Goal: Task Accomplishment & Management: Use online tool/utility

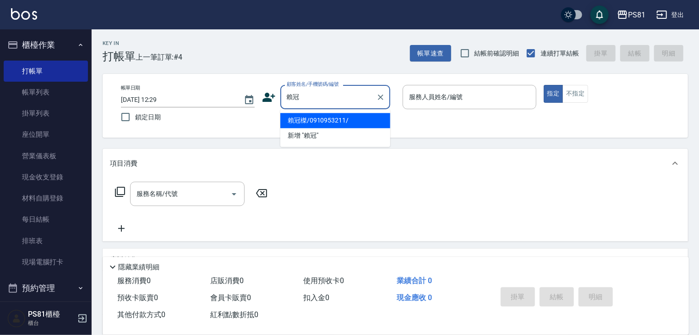
click at [344, 122] on li "賴冠榤/0910953211/" at bounding box center [335, 120] width 110 height 15
type input "賴冠榤/0910953211/"
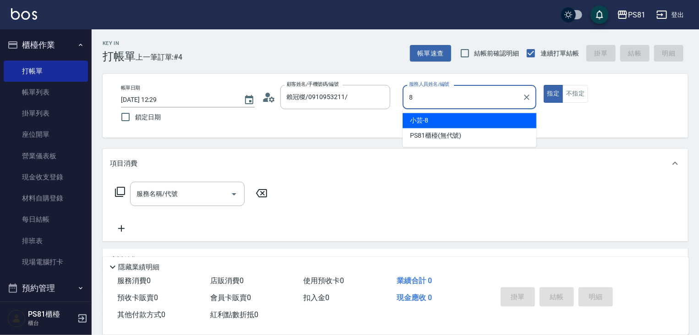
type input "小芸-8"
type button "true"
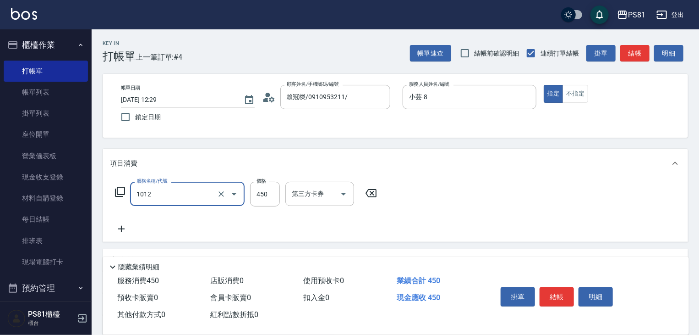
type input "B級洗剪(1012)"
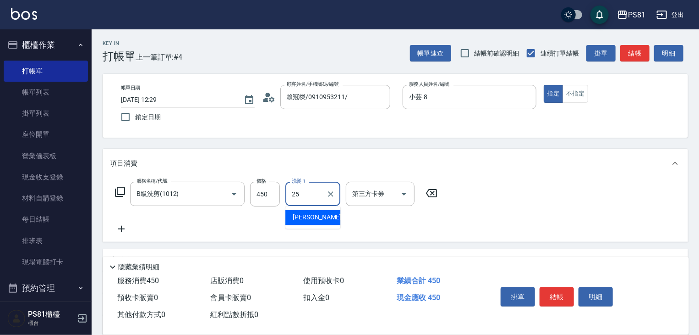
type input "[PERSON_NAME]-25"
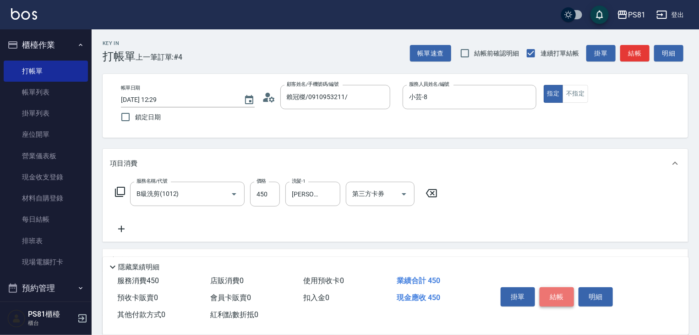
click at [559, 288] on button "結帳" at bounding box center [557, 296] width 34 height 19
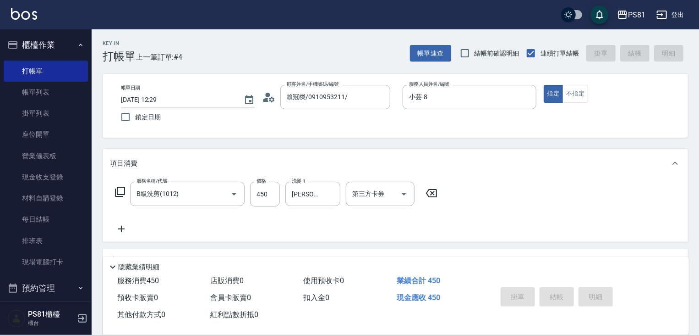
type input "[DATE] 13:19"
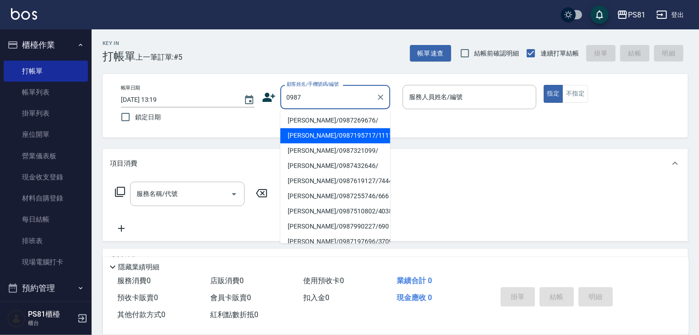
click at [340, 139] on li "[PERSON_NAME]/0987195717/111111" at bounding box center [335, 135] width 110 height 15
type input "[PERSON_NAME]/0987195717/111111"
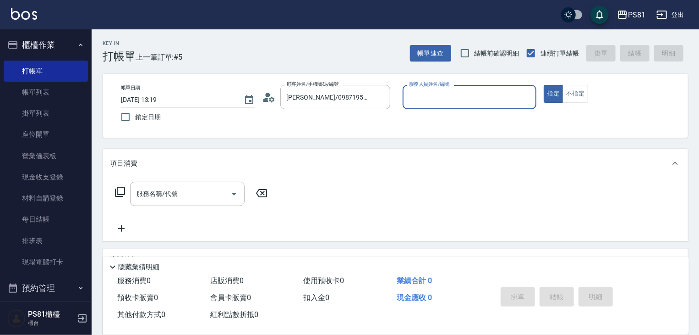
click at [422, 98] on input "服務人員姓名/編號" at bounding box center [470, 97] width 126 height 16
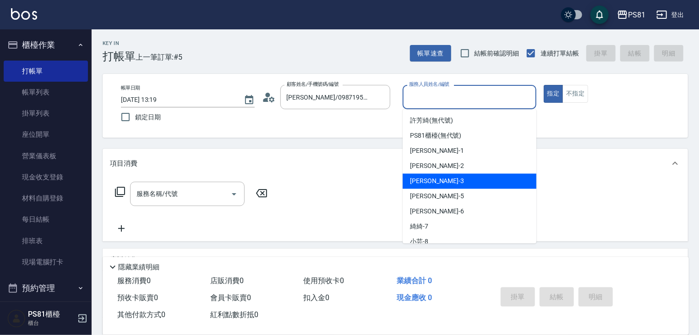
click at [435, 182] on div "[PERSON_NAME] -3" at bounding box center [470, 180] width 134 height 15
type input "[PERSON_NAME]-3"
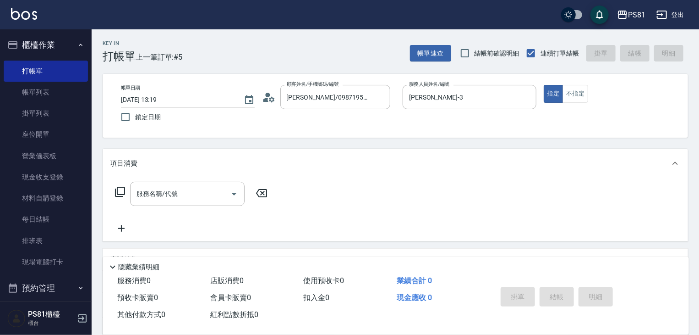
click at [125, 182] on div "服務名稱/代號 服務名稱/代號" at bounding box center [191, 193] width 163 height 24
click at [137, 190] on input "服務名稱/代號" at bounding box center [180, 194] width 93 height 16
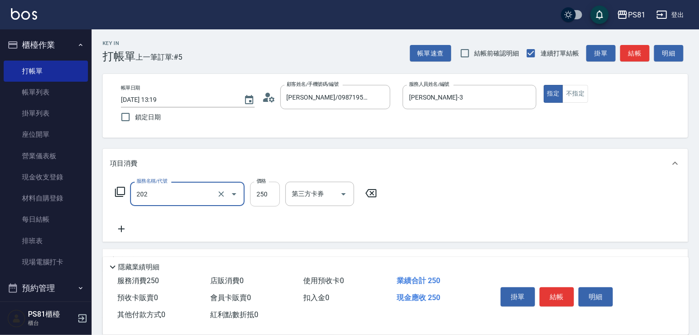
type input "單剪250(202)"
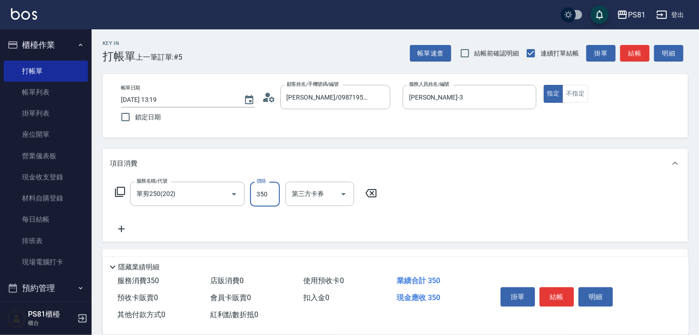
type input "350"
click at [559, 291] on button "結帳" at bounding box center [557, 296] width 34 height 19
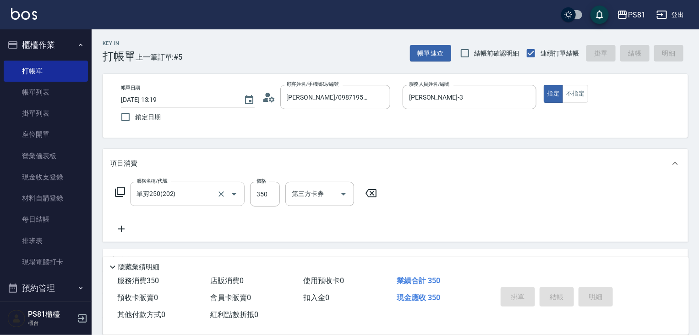
type input "[DATE] 13:20"
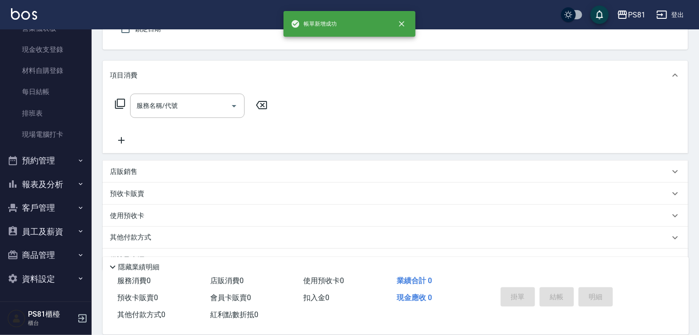
scroll to position [111, 0]
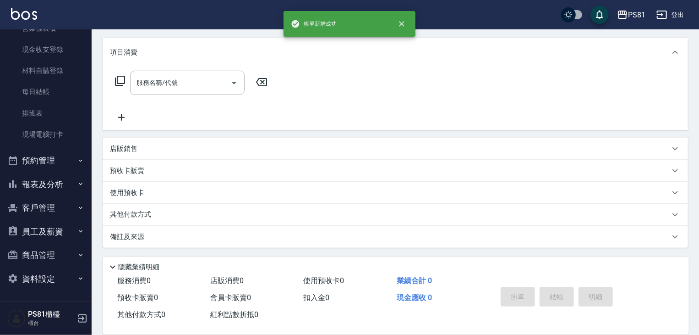
click at [56, 162] on button "預約管理" at bounding box center [46, 160] width 84 height 24
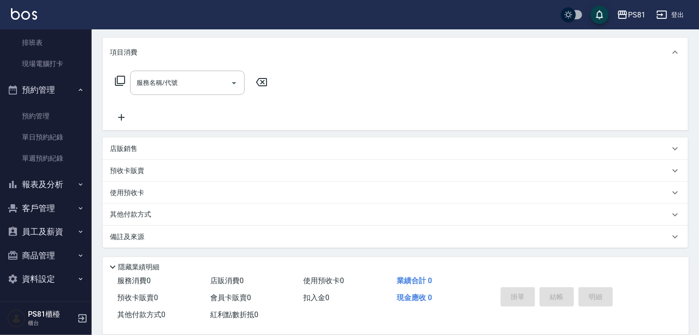
click at [65, 184] on button "報表及分析" at bounding box center [46, 184] width 84 height 24
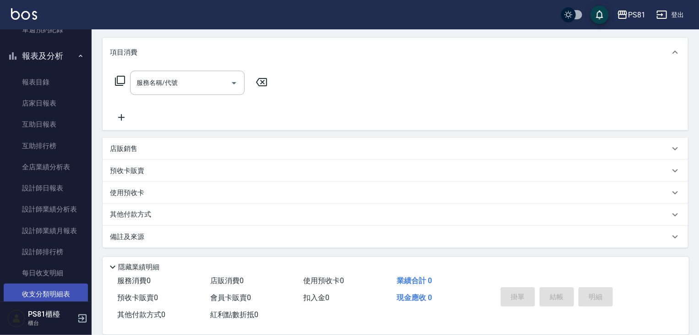
scroll to position [427, 0]
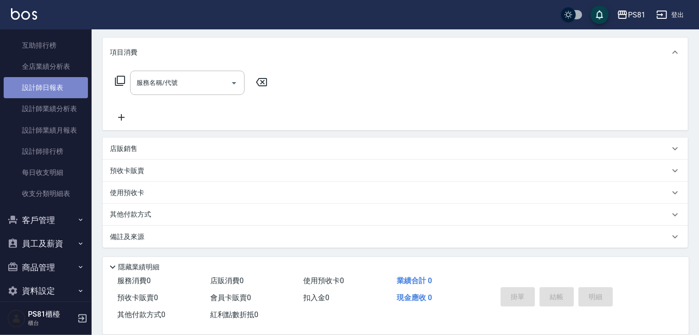
click at [49, 93] on link "設計師日報表" at bounding box center [46, 87] width 84 height 21
